Goal: Information Seeking & Learning: Learn about a topic

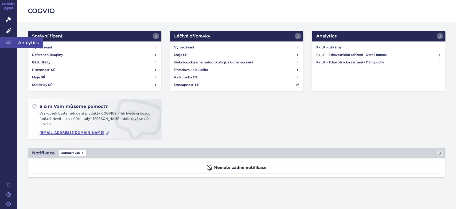
click at [6, 42] on icon at bounding box center [8, 42] width 5 height 4
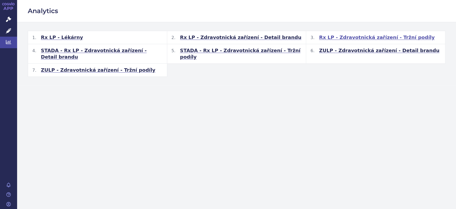
click at [353, 39] on span "Rx LP - Zdravotnická zařízení - Tržní podíly" at bounding box center [377, 37] width 116 height 6
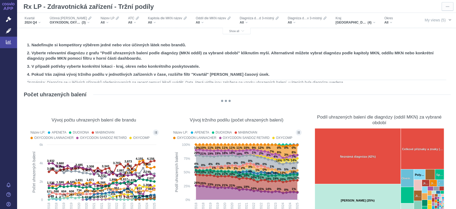
click at [448, 21] on span "button" at bounding box center [450, 20] width 4 height 4
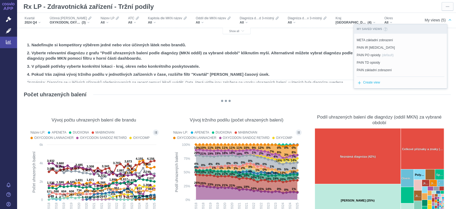
click at [385, 40] on span "META základní zobrazení" at bounding box center [375, 40] width 36 height 5
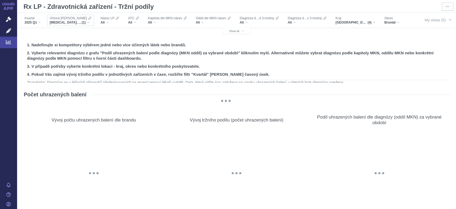
click at [89, 24] on div "[MEDICAL_DATA], AMLODIPIN A INDAPAMID (1)" at bounding box center [71, 22] width 42 height 4
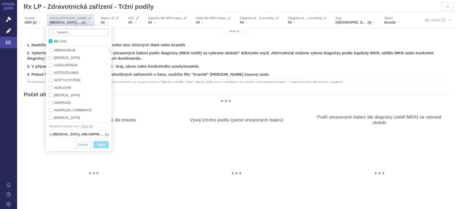
click at [86, 31] on input "Search attribute values" at bounding box center [79, 32] width 60 height 7
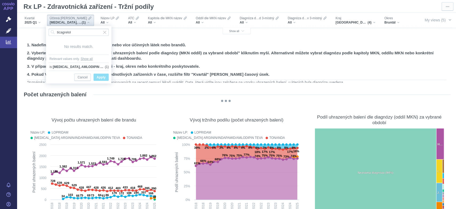
type input "ticagrelol"
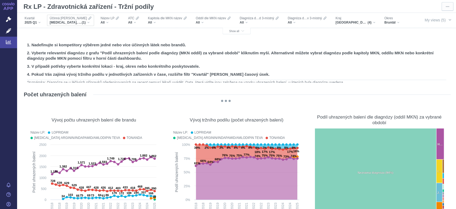
click at [88, 22] on div "[MEDICAL_DATA], AMLODIPIN A INDAPAMID (1)" at bounding box center [71, 22] width 42 height 4
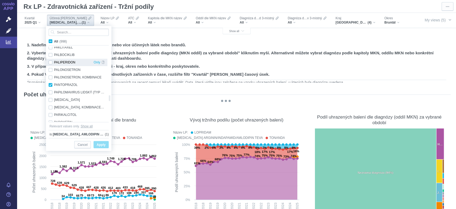
checkbox input "true"
checkbox input "false"
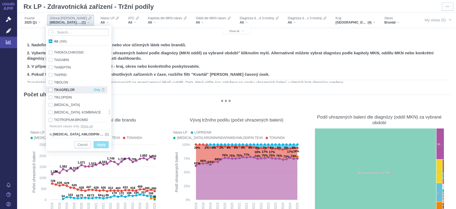
click at [62, 90] on div "TIKAGRELOR Only" at bounding box center [76, 89] width 61 height 7
checkbox input "true"
click at [97, 90] on span "Only" at bounding box center [97, 89] width 7 height 7
click at [103, 148] on span "Apply" at bounding box center [101, 144] width 9 height 7
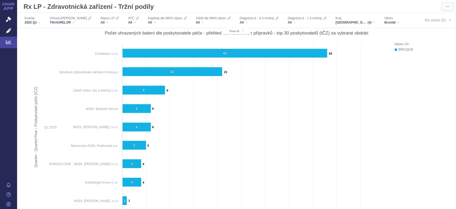
scroll to position [208, 0]
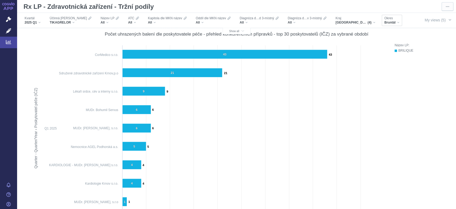
click at [384, 22] on div "Bruntál" at bounding box center [391, 22] width 15 height 4
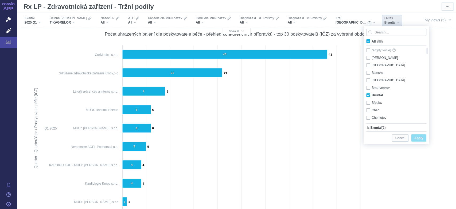
click at [372, 42] on span "All (88)" at bounding box center [377, 42] width 11 height 4
click at [372, 42] on input "All (88)" at bounding box center [373, 39] width 3 height 3
checkbox input "true"
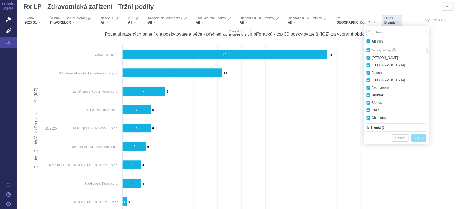
checkbox input "true"
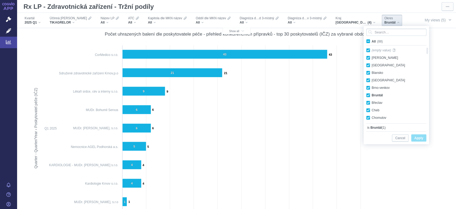
checkbox input "true"
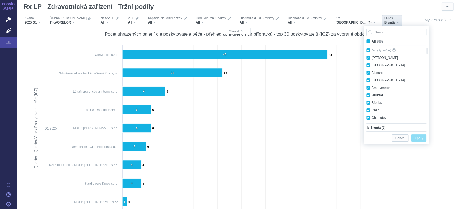
checkbox input "true"
click at [423, 136] on span "Apply" at bounding box center [418, 138] width 9 height 7
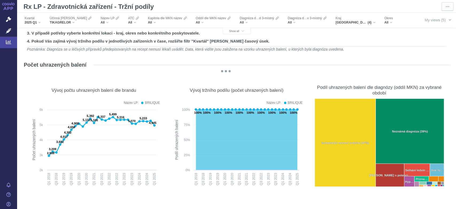
scroll to position [0, 0]
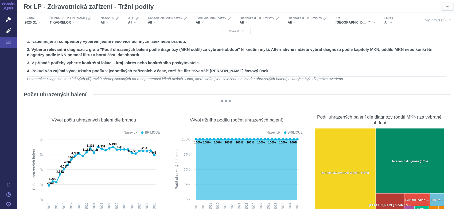
click at [357, 22] on div "[GEOGRAPHIC_DATA], [GEOGRAPHIC_DATA], [GEOGRAPHIC_DATA], [GEOGRAPHIC_DATA] (4)" at bounding box center [356, 22] width 40 height 4
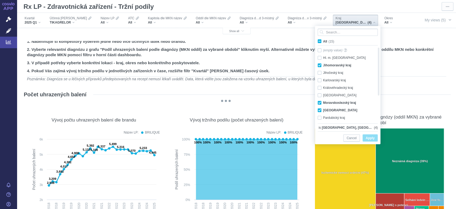
click at [357, 22] on div "[GEOGRAPHIC_DATA], [GEOGRAPHIC_DATA], [GEOGRAPHIC_DATA], [GEOGRAPHIC_DATA] (4)" at bounding box center [356, 22] width 40 height 4
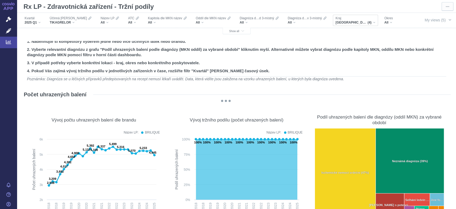
click at [357, 22] on div "[GEOGRAPHIC_DATA], [GEOGRAPHIC_DATA], [GEOGRAPHIC_DATA], [GEOGRAPHIC_DATA] (4)" at bounding box center [356, 22] width 40 height 4
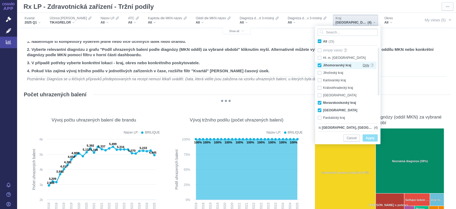
click at [364, 66] on span "Only" at bounding box center [366, 64] width 7 height 7
checkbox input "false"
click at [369, 138] on span "Apply" at bounding box center [370, 138] width 9 height 7
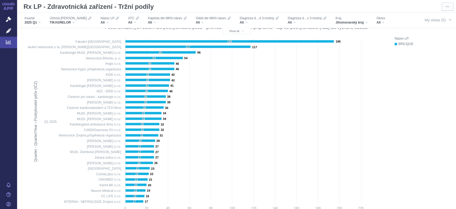
scroll to position [220, 0]
